Goal: Book appointment/travel/reservation

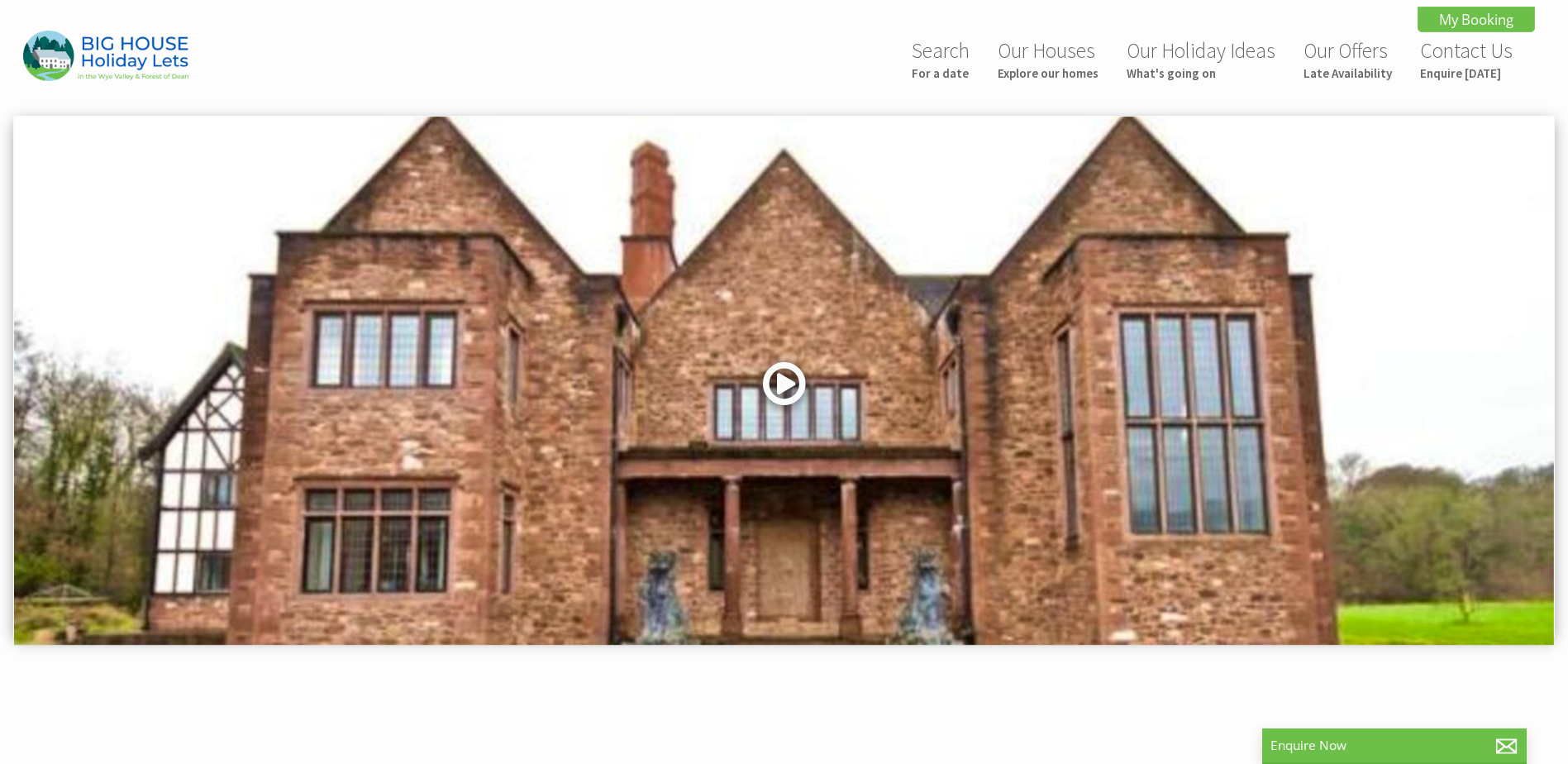
click at [796, 385] on link at bounding box center [784, 389] width 49 height 68
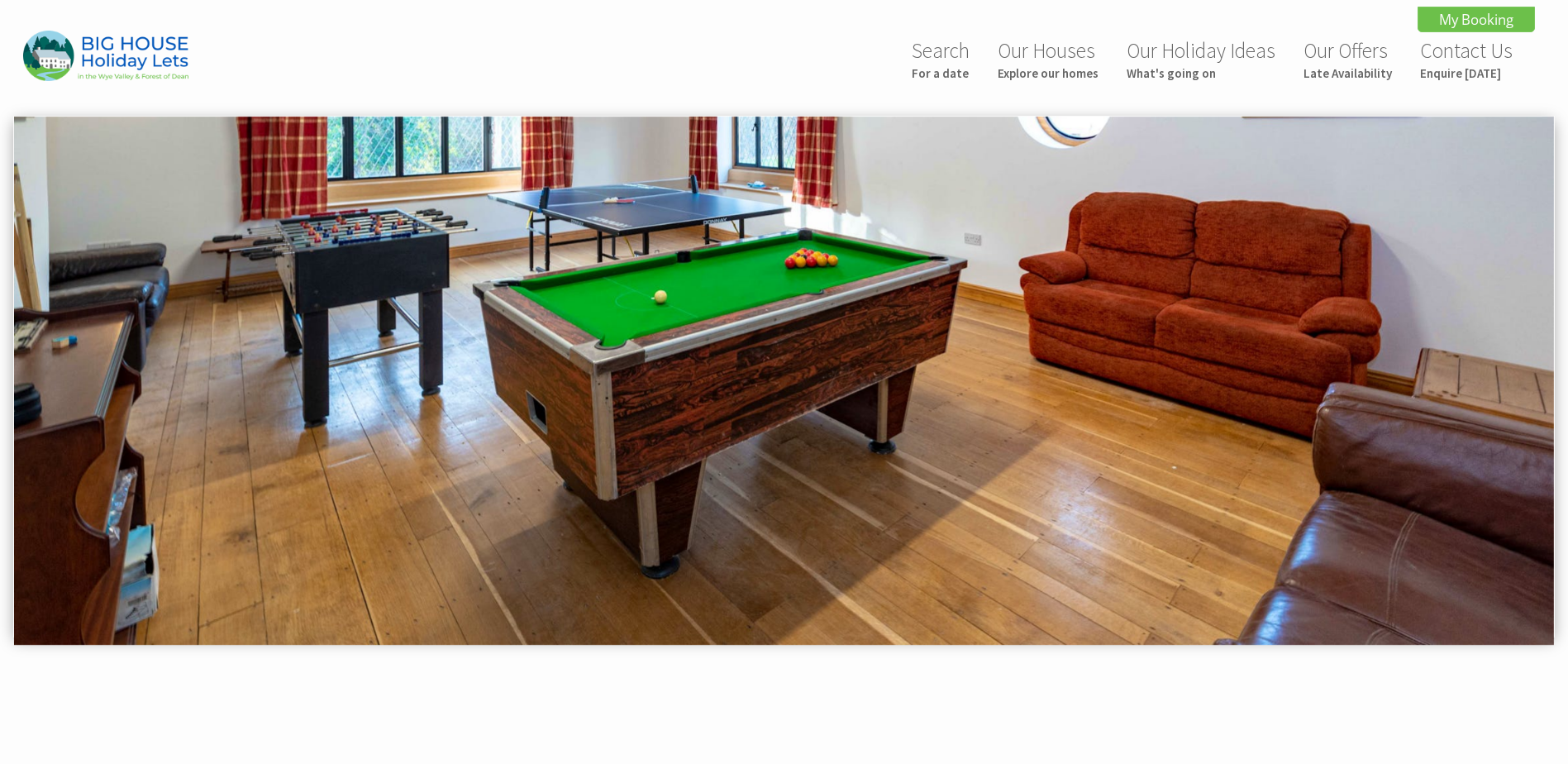
scroll to position [930, 0]
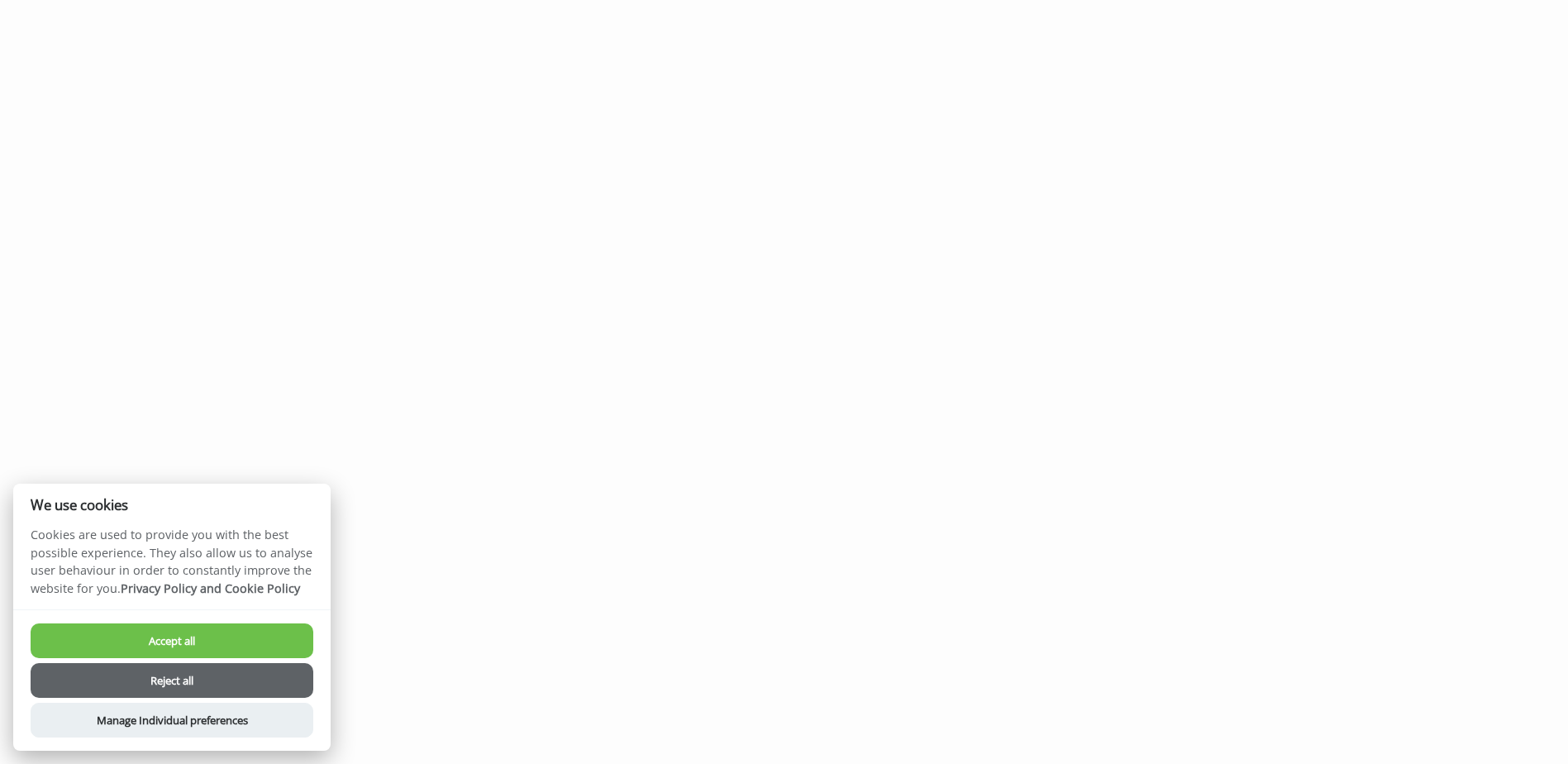
click at [239, 645] on button "Accept all" at bounding box center [172, 640] width 283 height 34
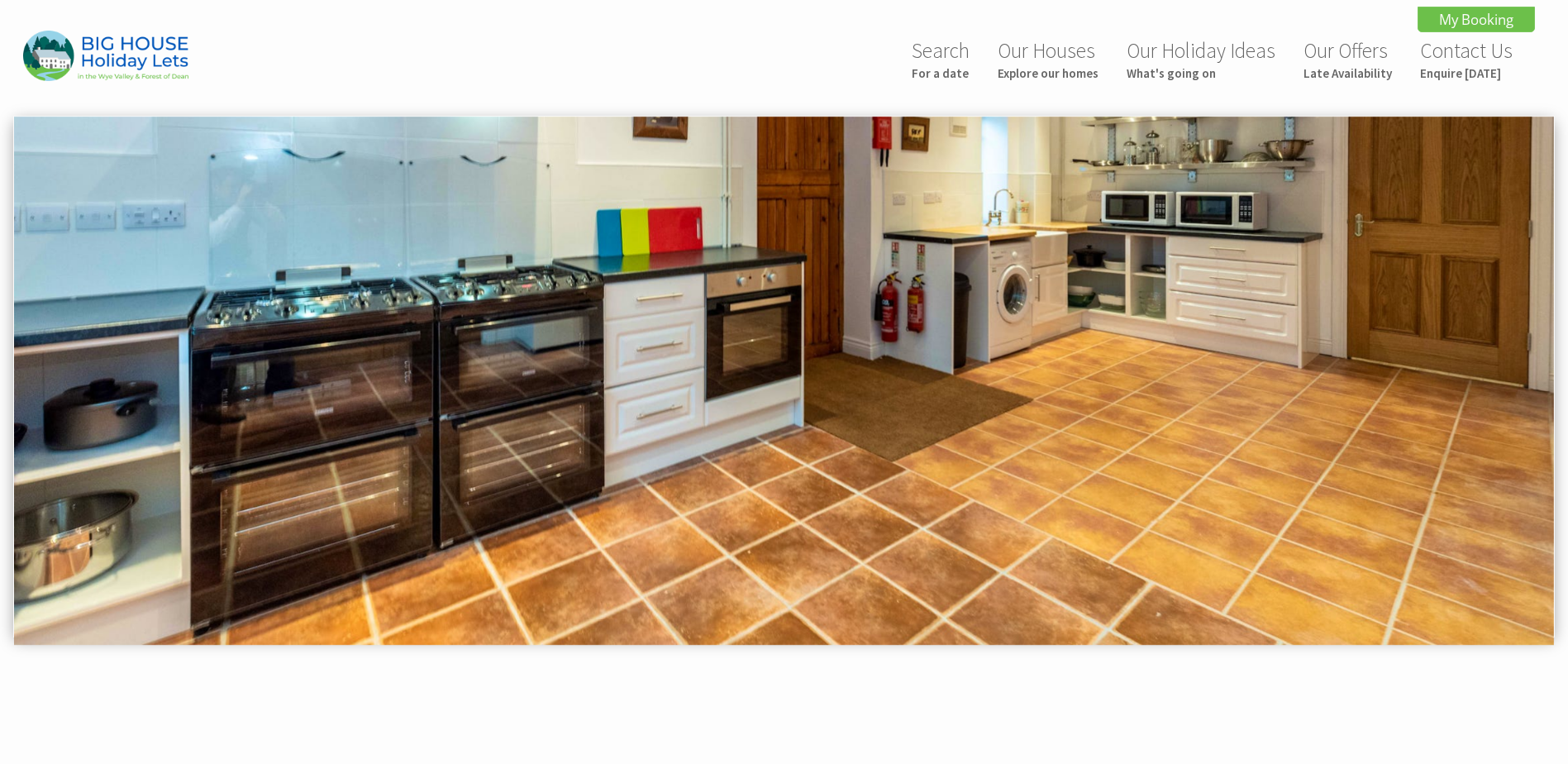
scroll to position [932, 0]
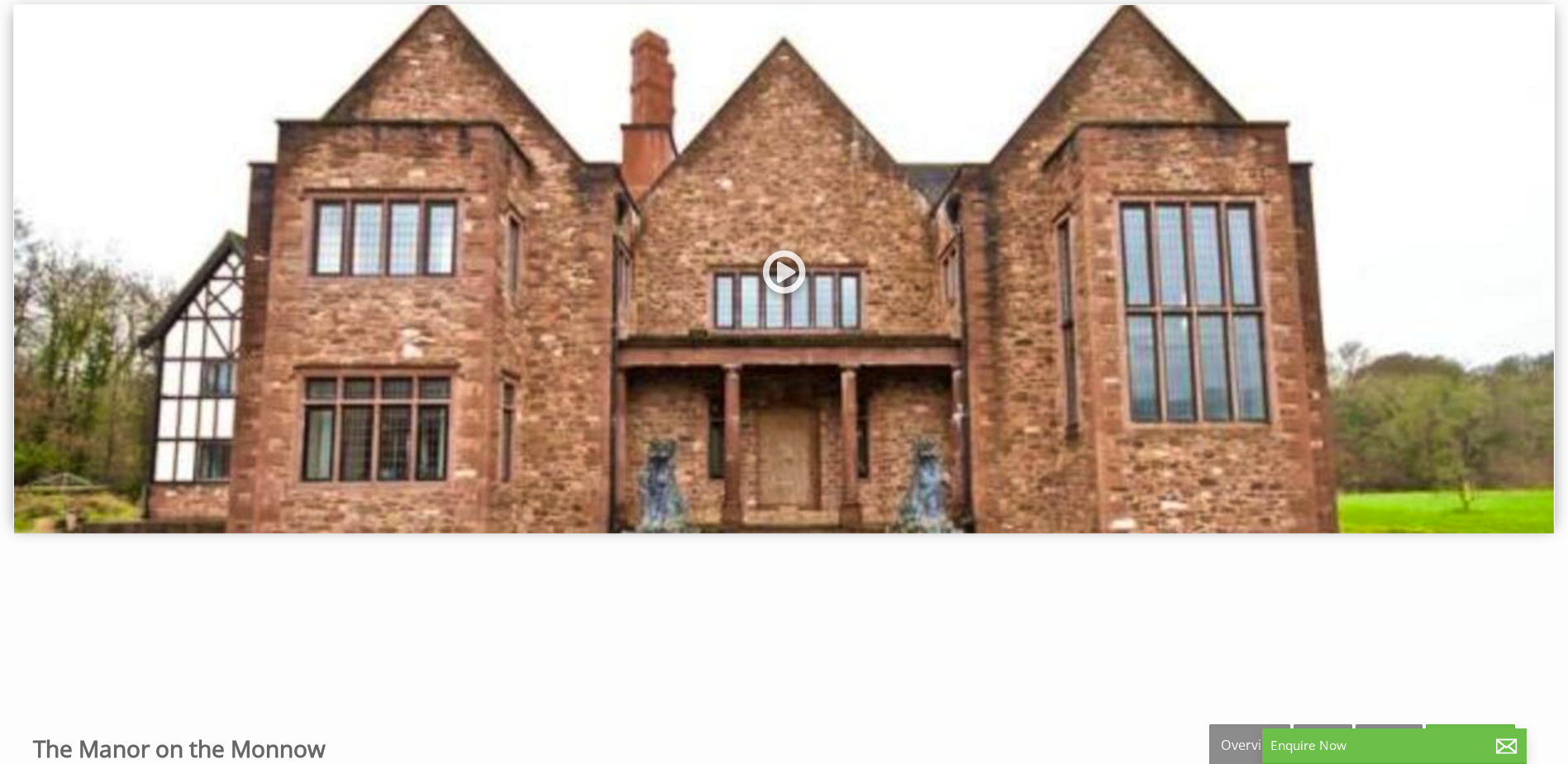
scroll to position [330, 0]
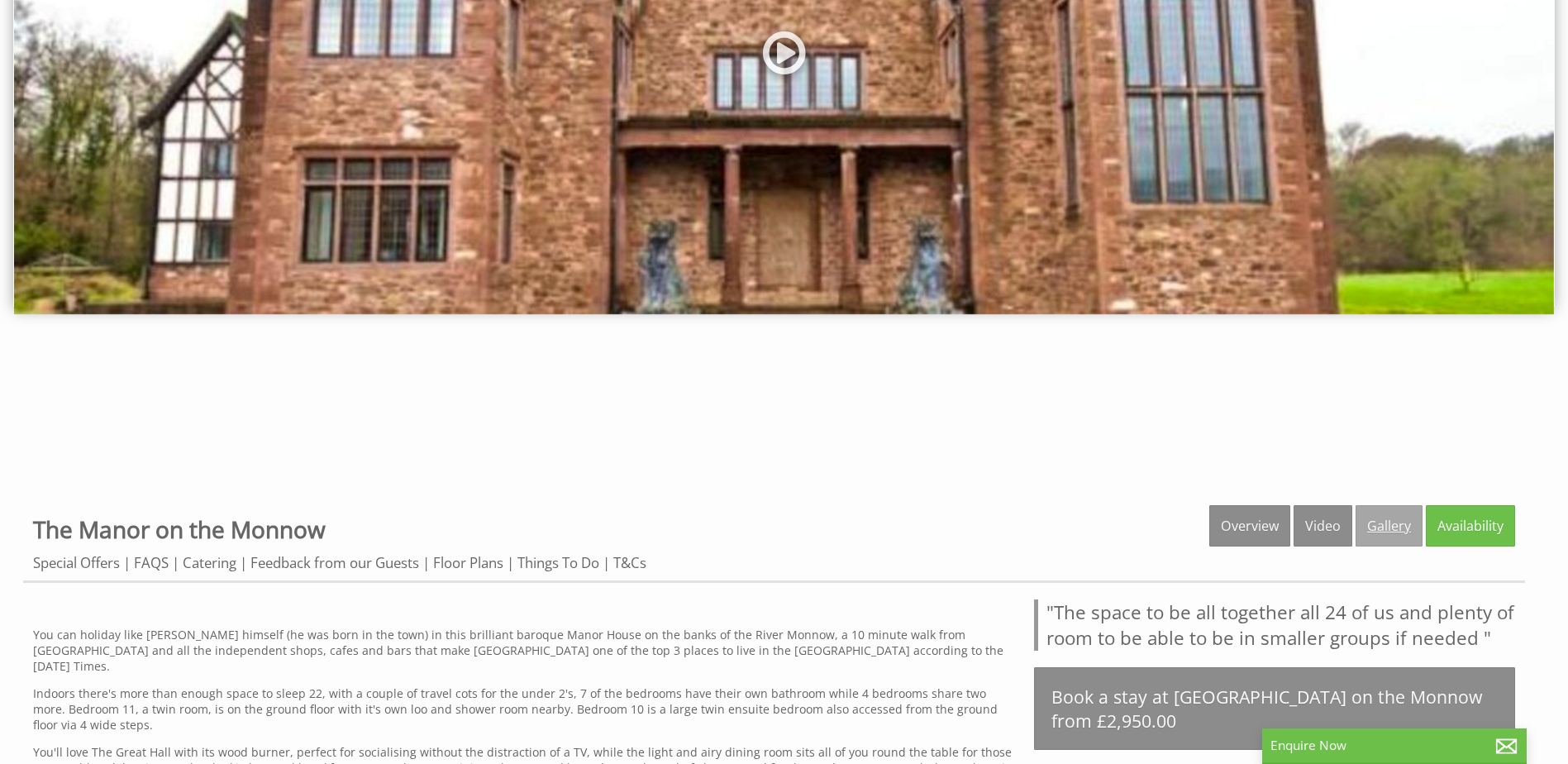
click at [1406, 528] on link "Gallery" at bounding box center [1389, 525] width 67 height 42
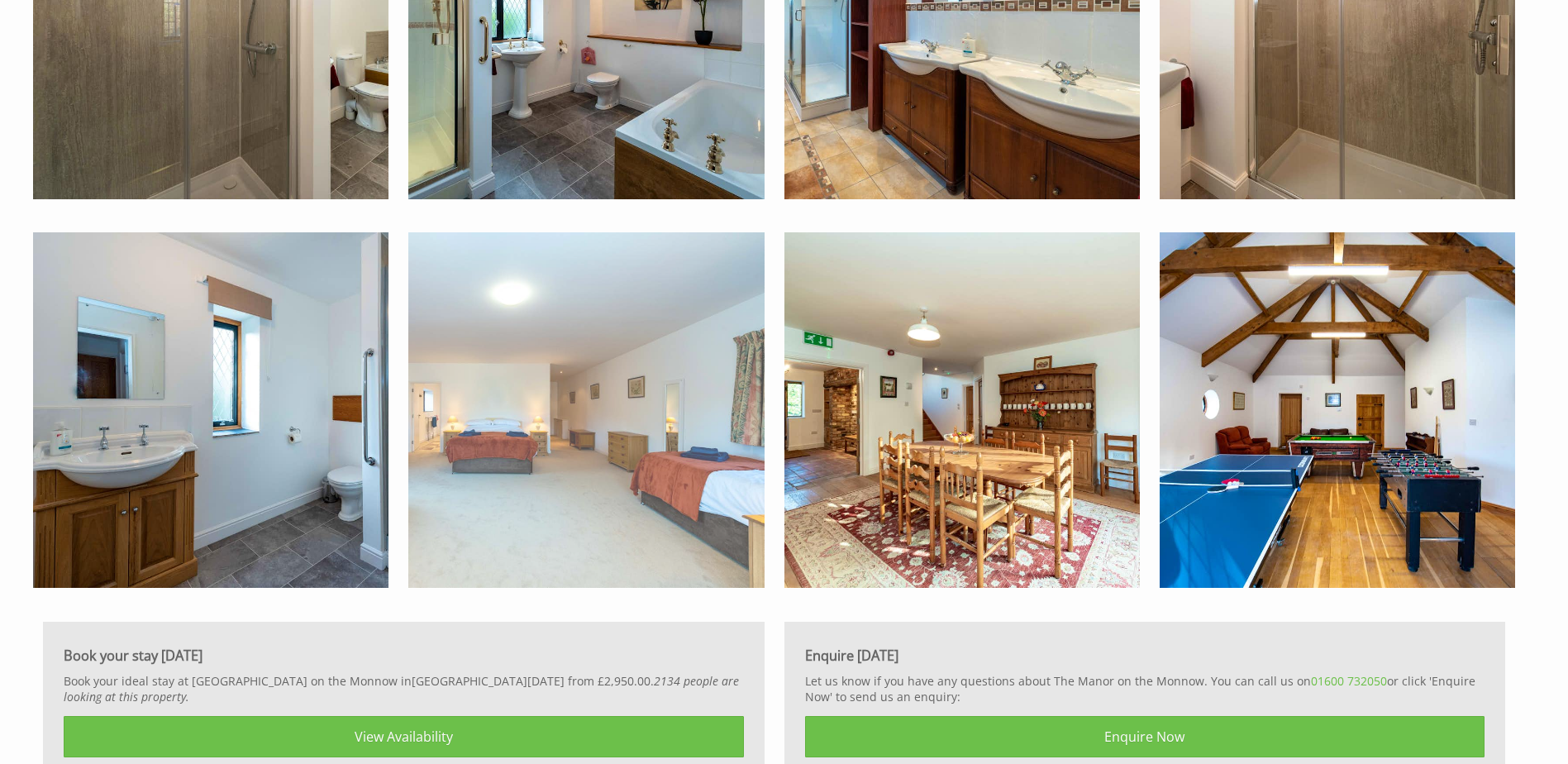
scroll to position [4960, 0]
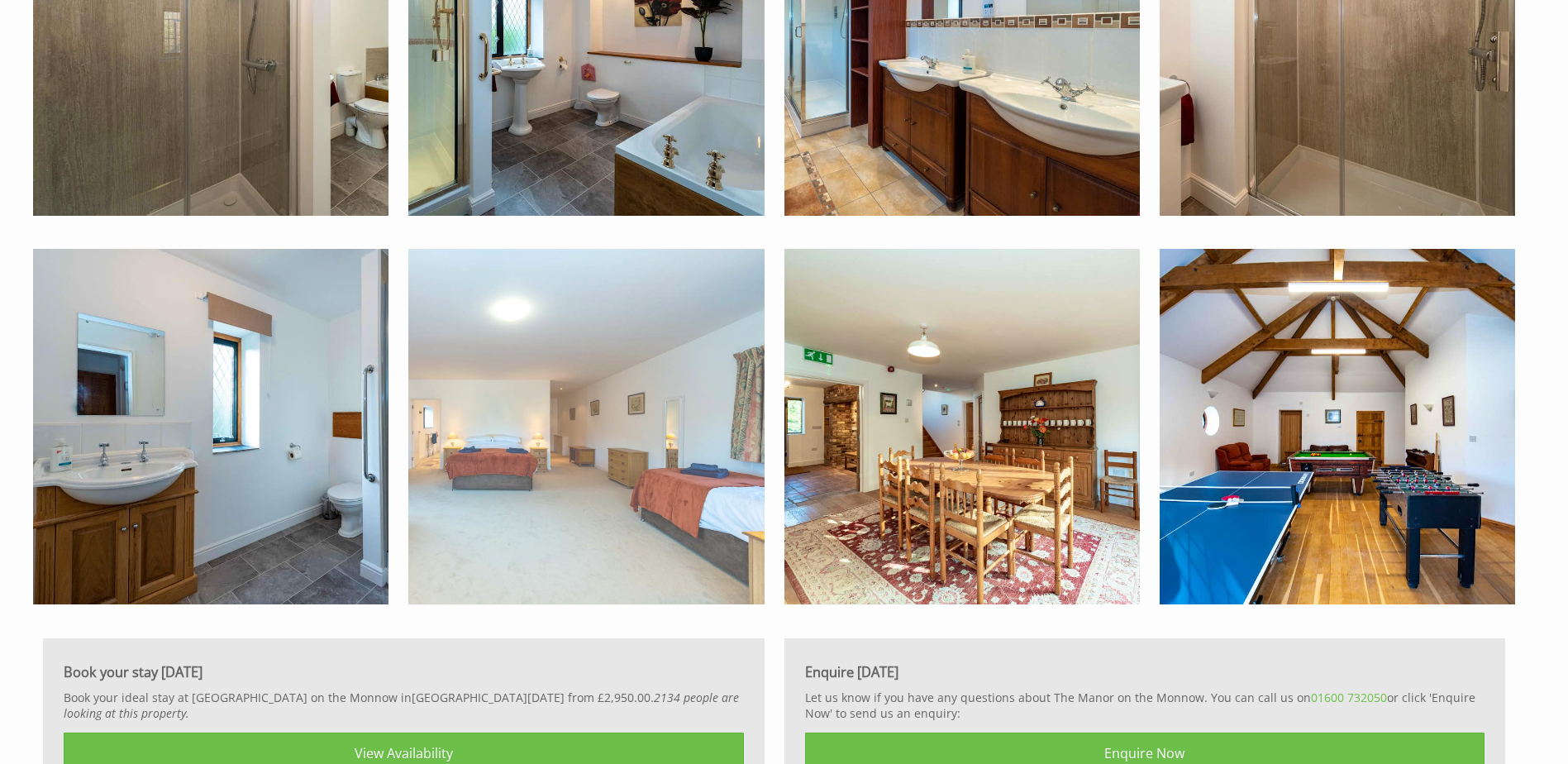
click at [668, 491] on img at bounding box center [586, 426] width 356 height 356
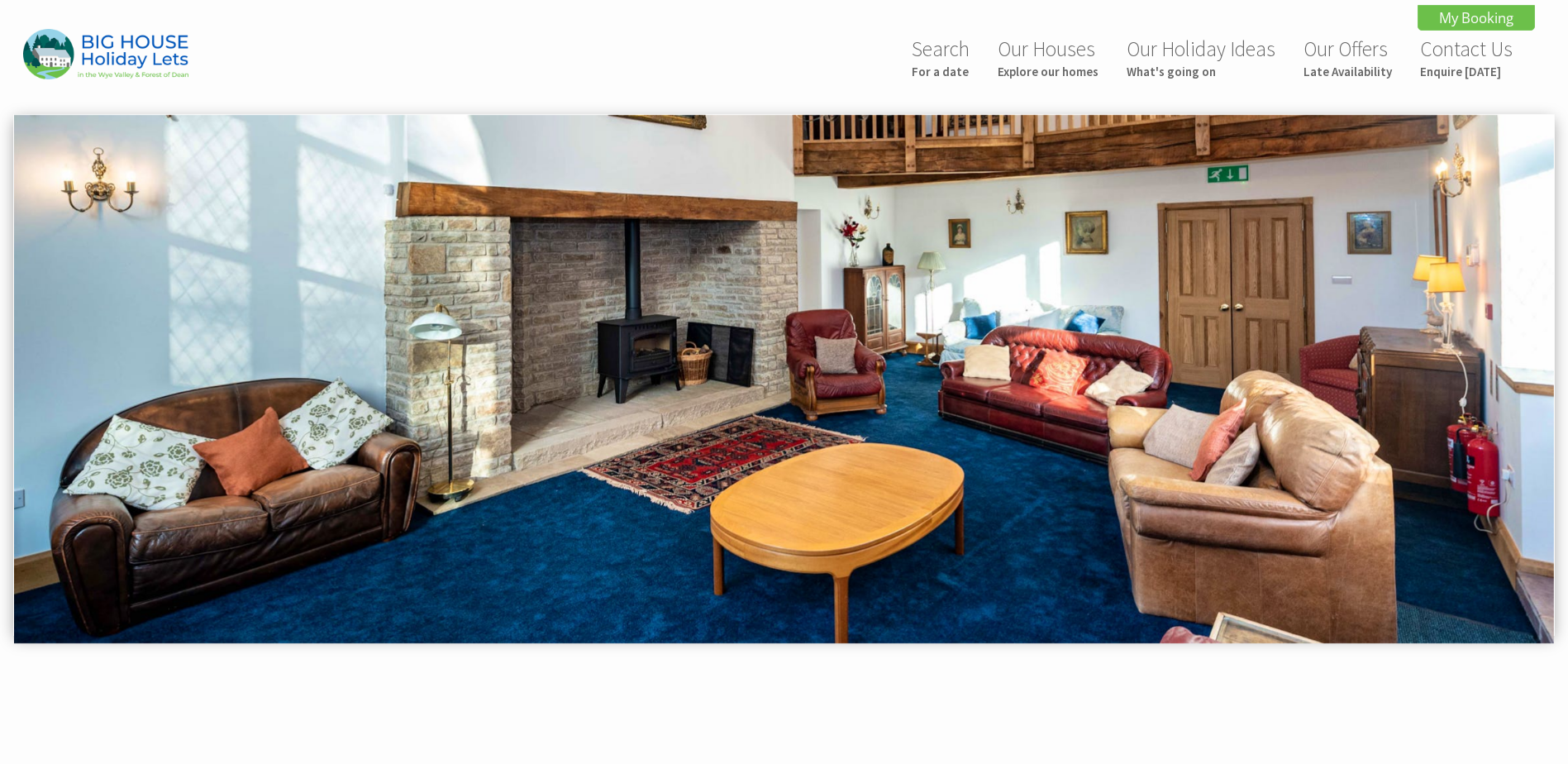
scroll to position [0, 0]
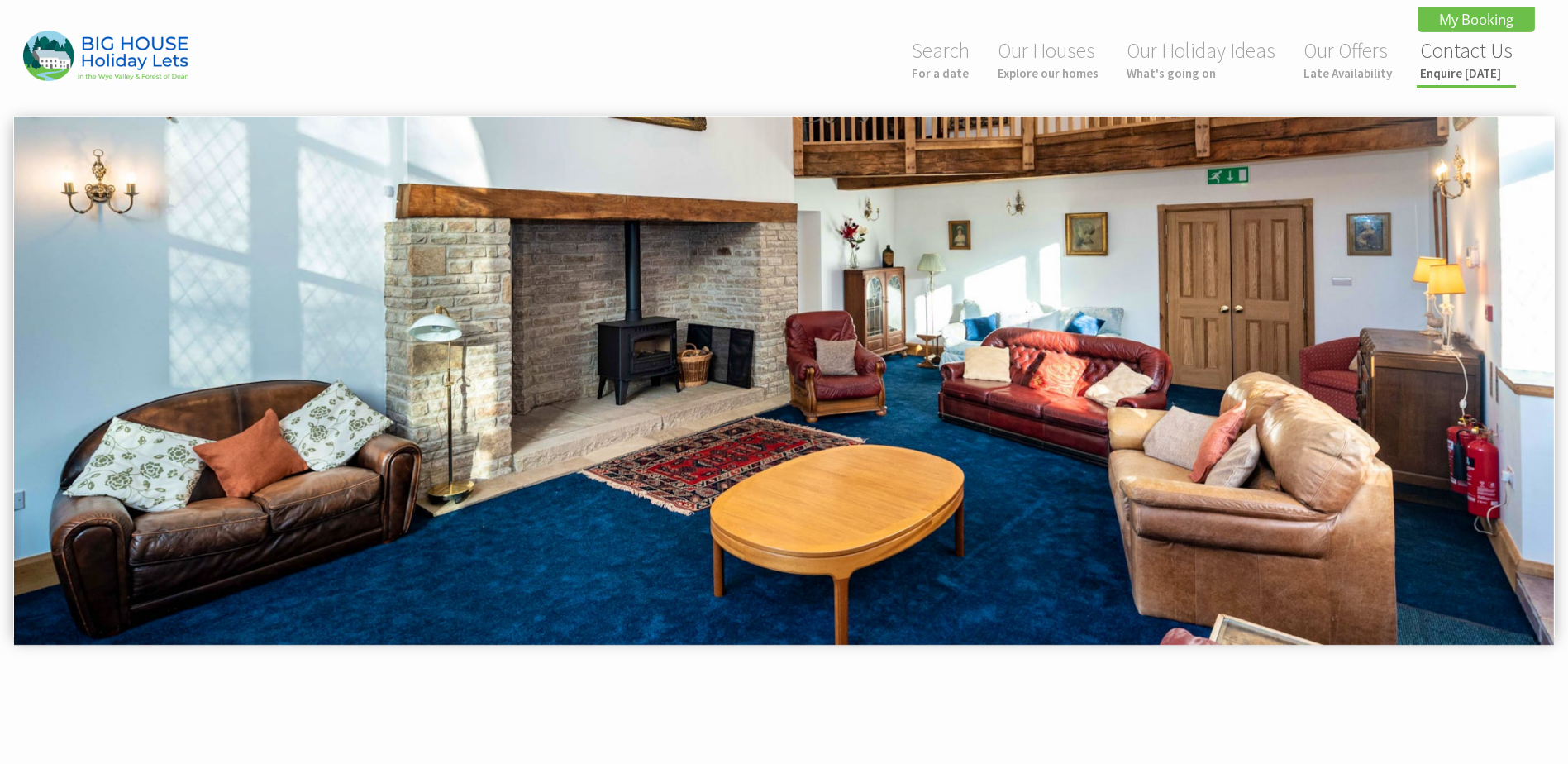
click at [1479, 60] on link "Contact Us Enquire today" at bounding box center [1467, 58] width 93 height 44
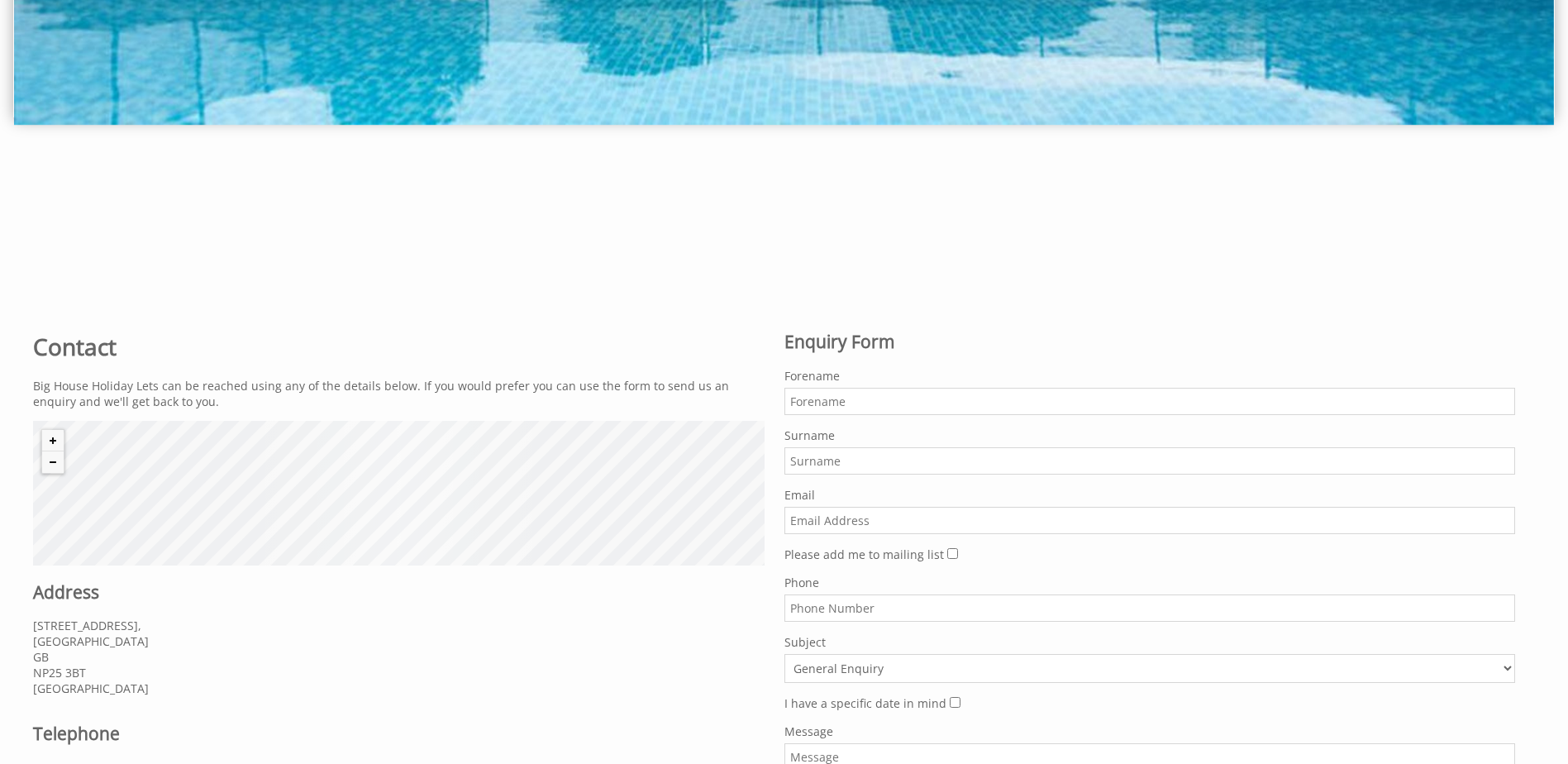
scroll to position [744, 0]
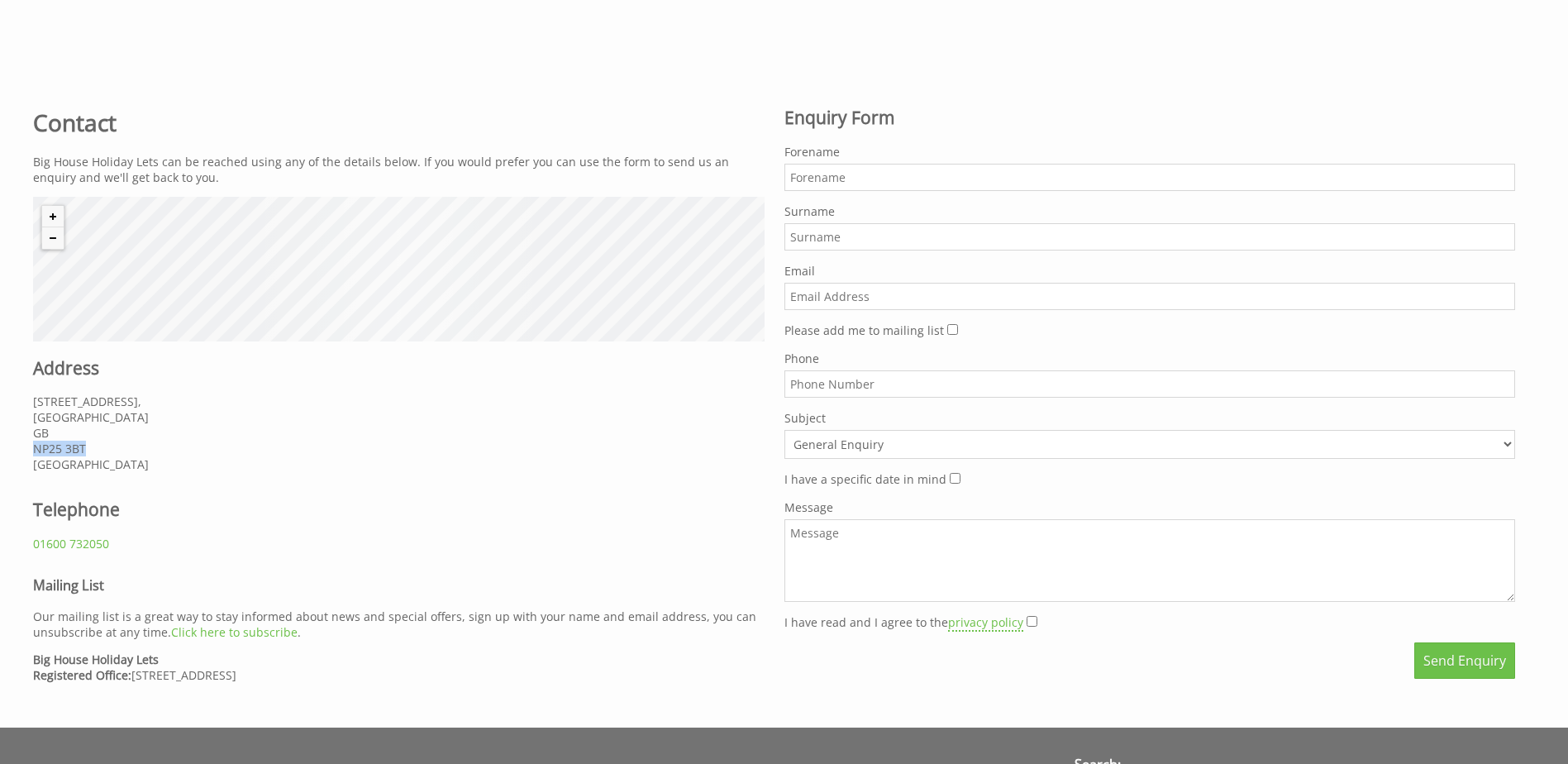
drag, startPoint x: 34, startPoint y: 448, endPoint x: 84, endPoint y: 448, distance: 50.0
click at [84, 448] on p "[STREET_ADDRESS]" at bounding box center [399, 433] width 732 height 79
copy p "NP25 3BT"
